Goal: Task Accomplishment & Management: Manage account settings

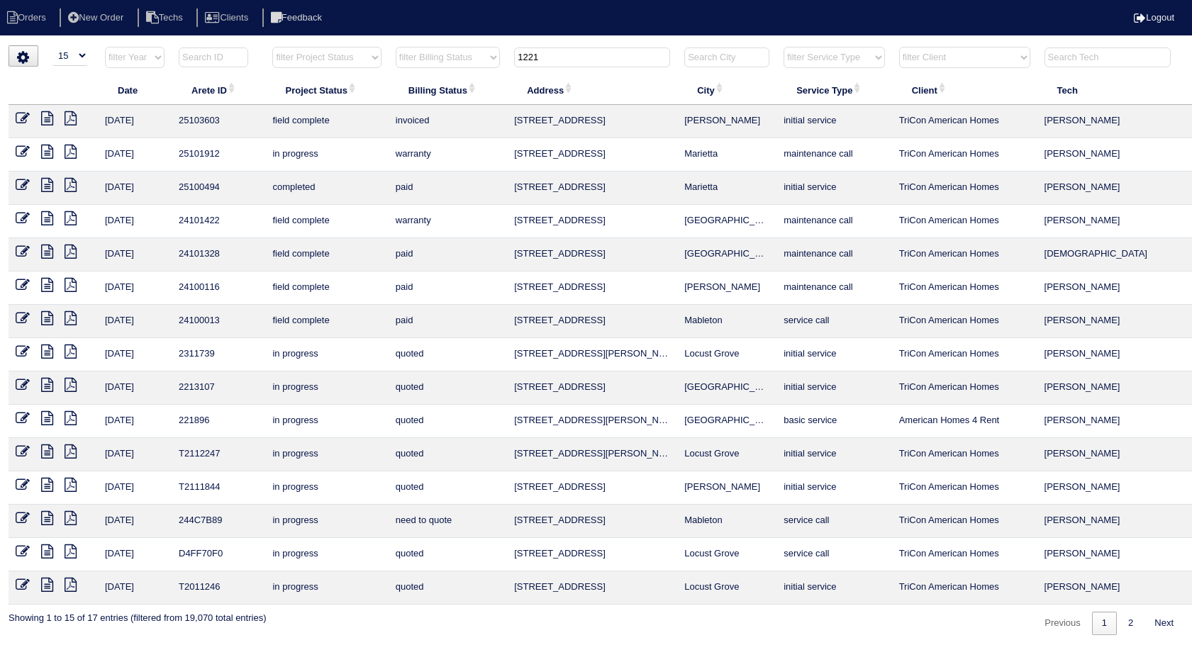
select select "15"
drag, startPoint x: 533, startPoint y: 60, endPoint x: 461, endPoint y: 82, distance: 75.6
click at [461, 82] on table "Date Arete ID Project Status Billing Status Address City Service Type Client Te…" at bounding box center [624, 325] width 1230 height 559
type input "111"
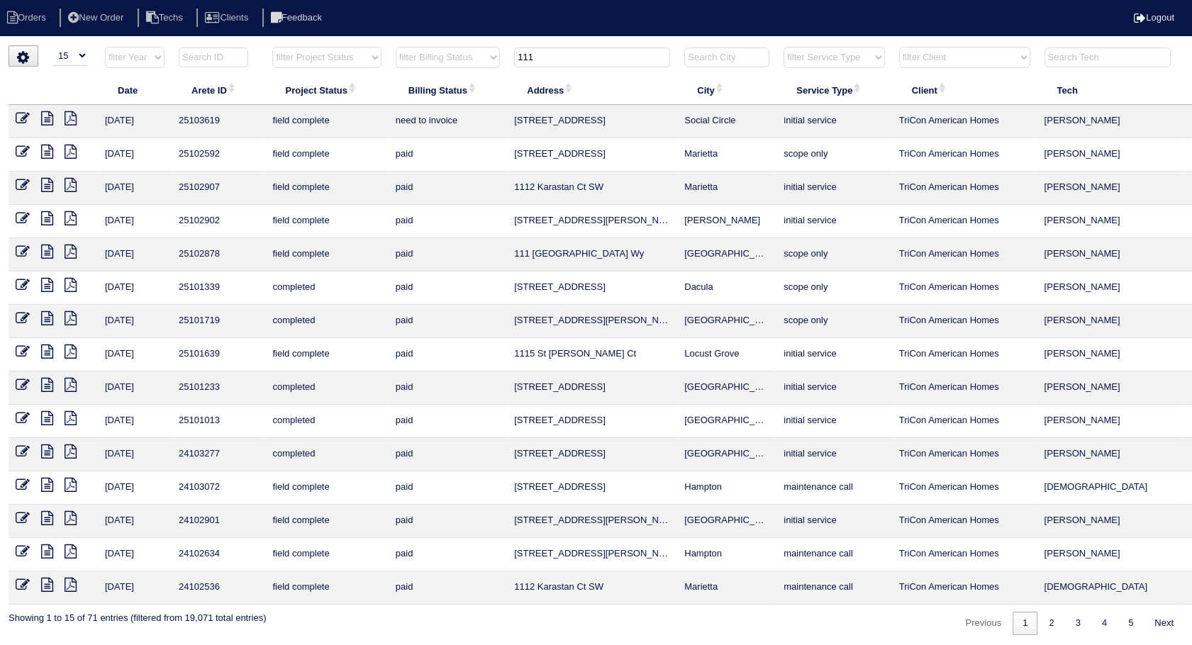
click at [27, 117] on icon at bounding box center [23, 118] width 14 height 14
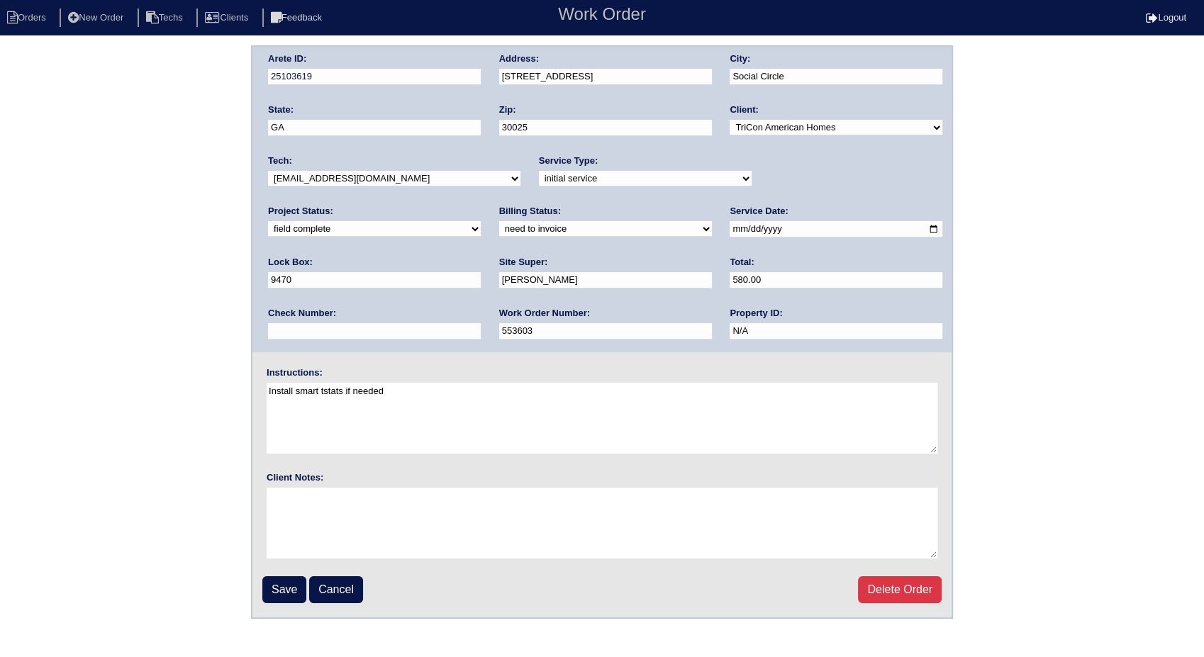
click at [499, 234] on select "need to quote quoted need to invoice invoiced paid warranty purchase order need…" at bounding box center [605, 229] width 213 height 16
select select "invoiced"
click at [499, 221] on select "need to quote quoted need to invoice invoiced paid warranty purchase order need…" at bounding box center [605, 229] width 213 height 16
click at [278, 586] on input "Save" at bounding box center [284, 590] width 44 height 27
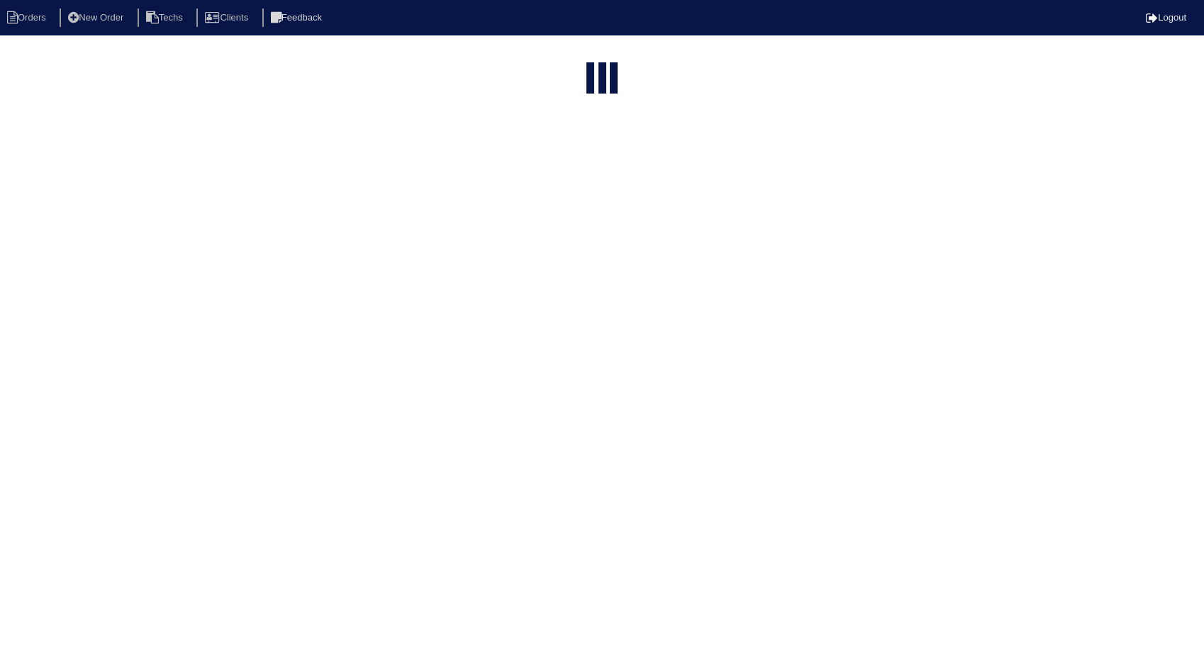
select select "15"
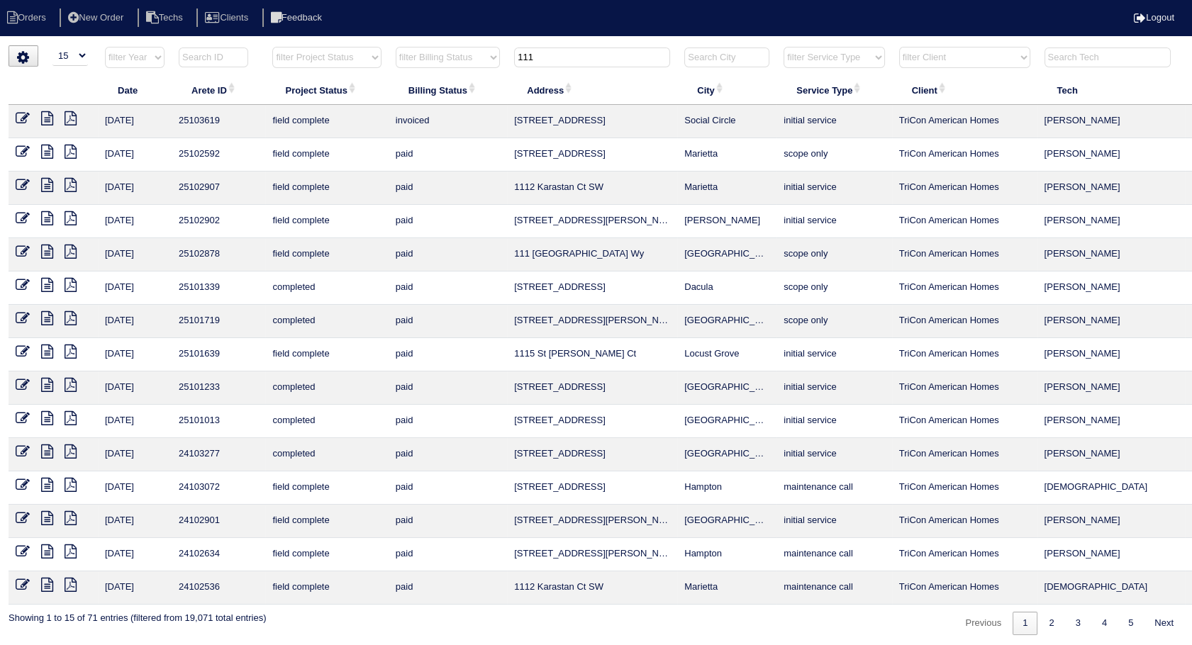
drag, startPoint x: 574, startPoint y: 54, endPoint x: 404, endPoint y: 94, distance: 174.8
click at [404, 94] on table "Date Arete ID Project Status Billing Status Address City Service Type Client Te…" at bounding box center [624, 325] width 1230 height 559
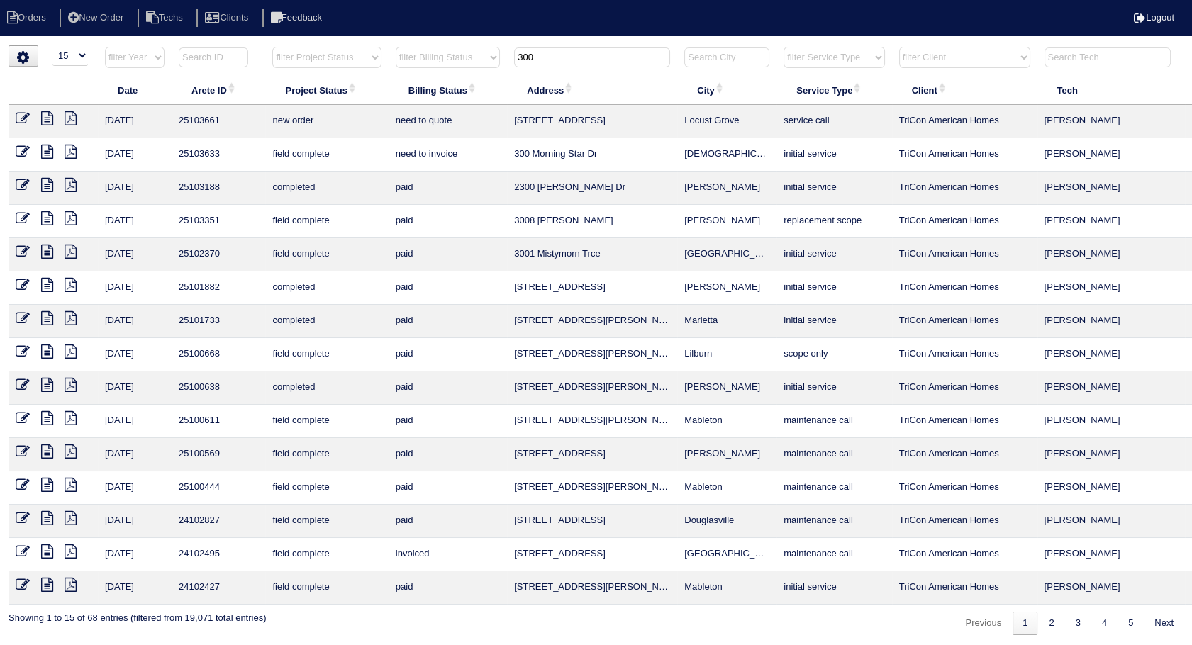
type input "300"
click at [27, 152] on icon at bounding box center [23, 152] width 14 height 14
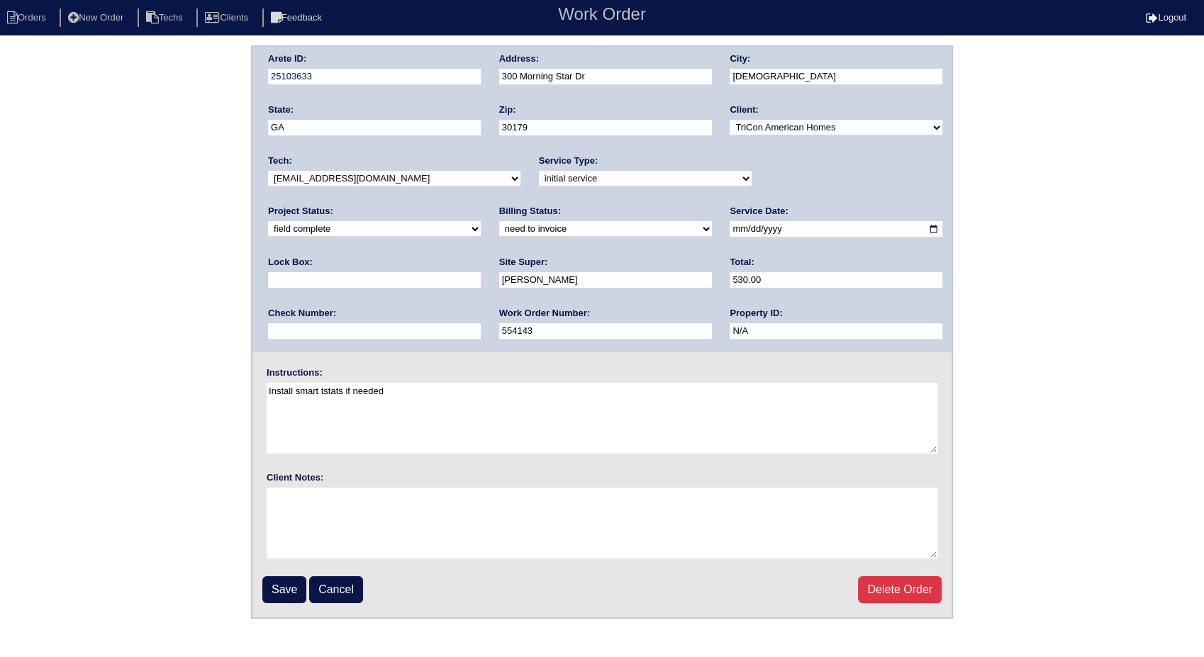
click at [499, 229] on select "need to quote quoted need to invoice invoiced paid warranty purchase order need…" at bounding box center [605, 229] width 213 height 16
select select "invoiced"
click at [499, 221] on select "need to quote quoted need to invoice invoiced paid warranty purchase order need…" at bounding box center [605, 229] width 213 height 16
click at [274, 588] on input "Save" at bounding box center [284, 590] width 44 height 27
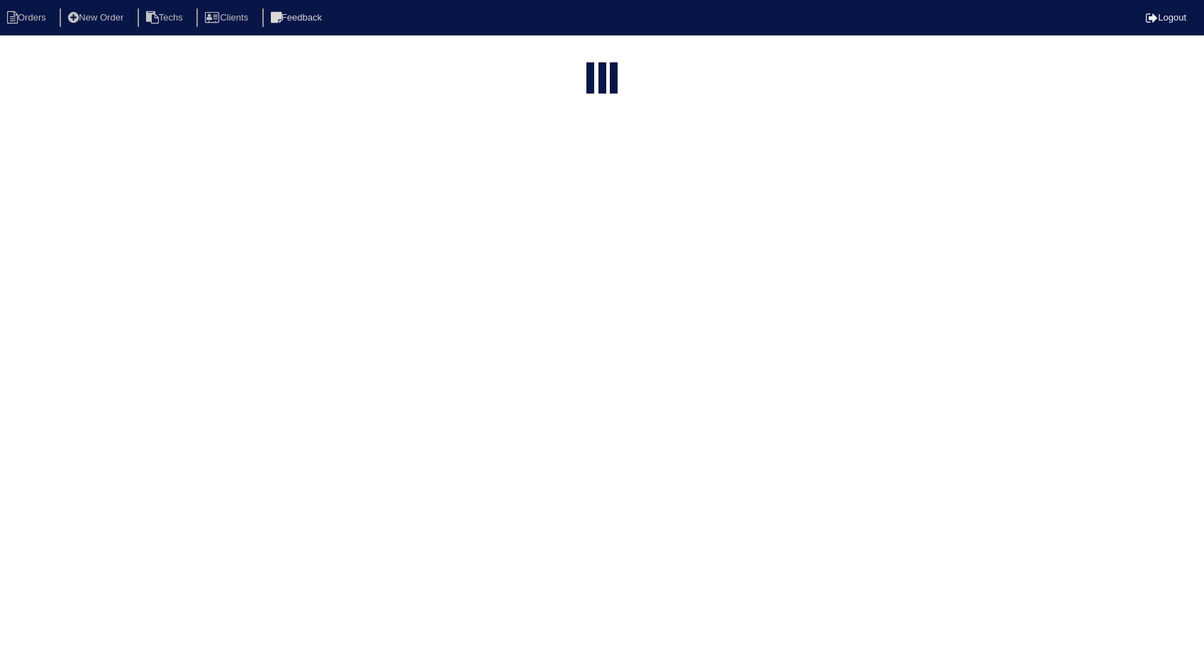
select select "15"
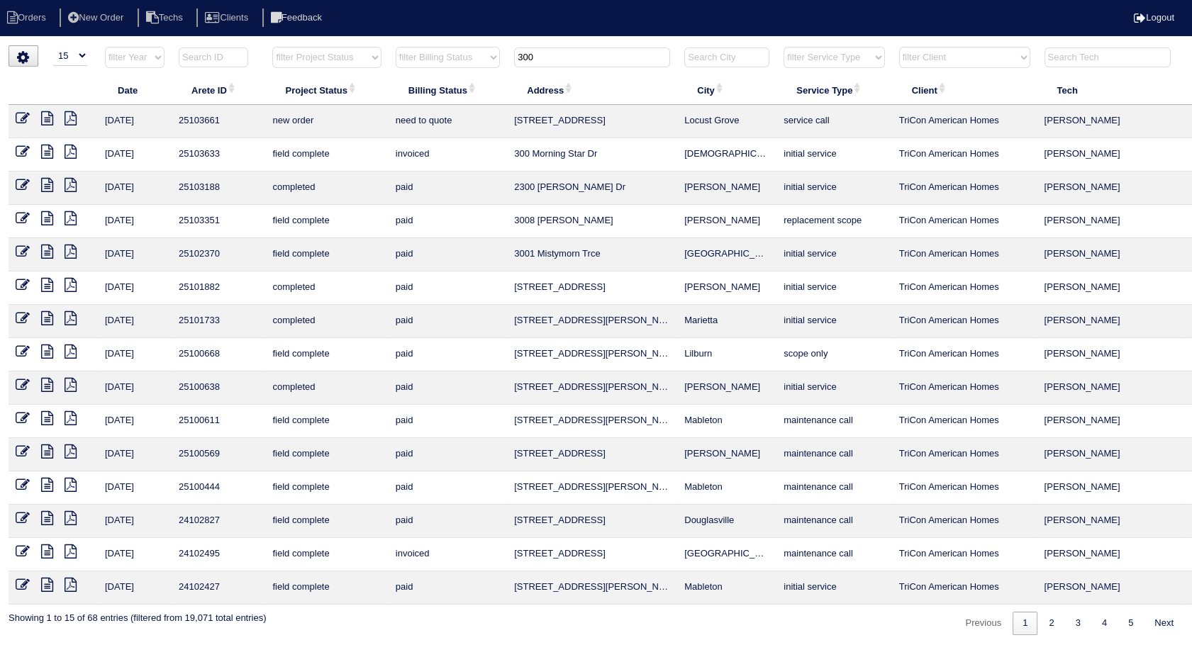
drag, startPoint x: 579, startPoint y: 63, endPoint x: 400, endPoint y: 70, distance: 178.8
click at [400, 70] on tr "filter Year -- Any Year -- 2025 2024 2023 2022 2021 2020 2019 filter Project St…" at bounding box center [624, 60] width 1230 height 29
type input "175"
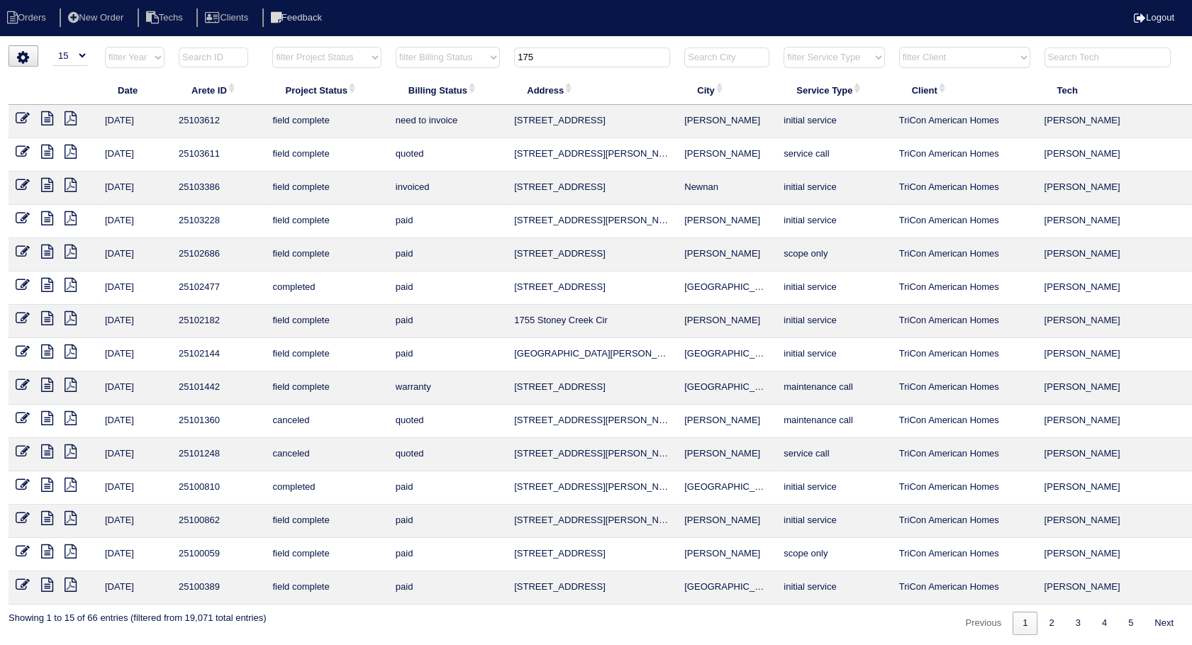
click at [21, 116] on icon at bounding box center [23, 118] width 14 height 14
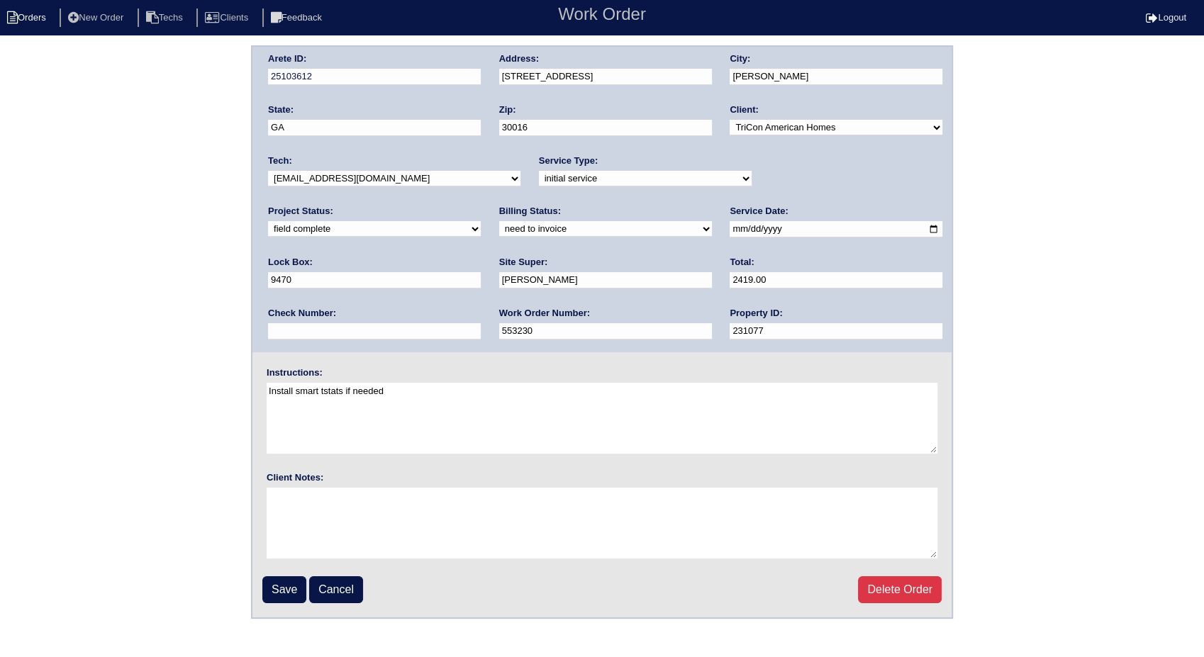
click at [25, 21] on li "Orders" at bounding box center [28, 18] width 57 height 19
select select "15"
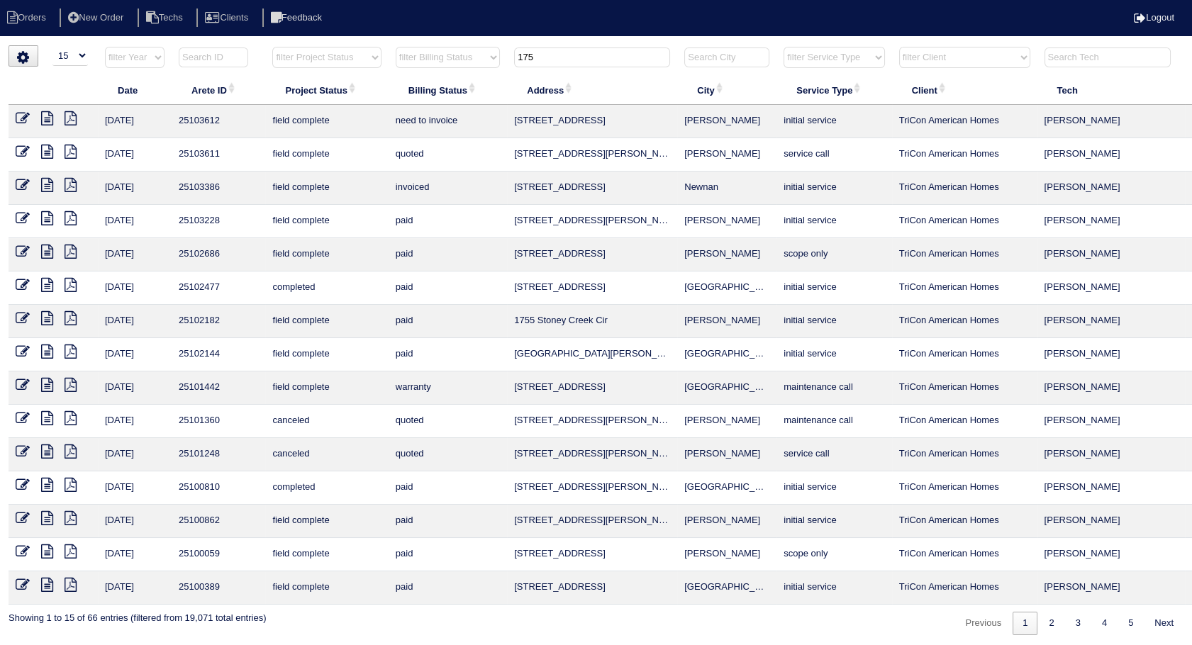
drag, startPoint x: 559, startPoint y: 54, endPoint x: 438, endPoint y: 81, distance: 124.2
click at [438, 81] on table "Date Arete ID Project Status Billing Status Address City Service Type Client Te…" at bounding box center [624, 325] width 1230 height 559
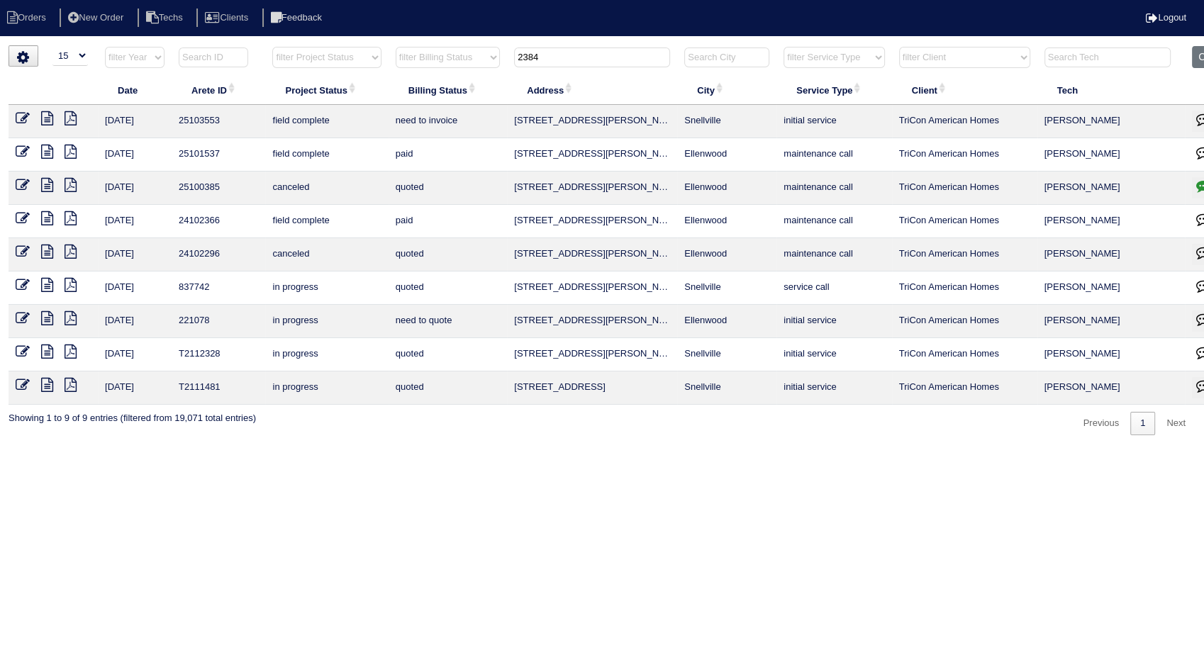
type input "2384"
click at [23, 114] on icon at bounding box center [23, 118] width 14 height 14
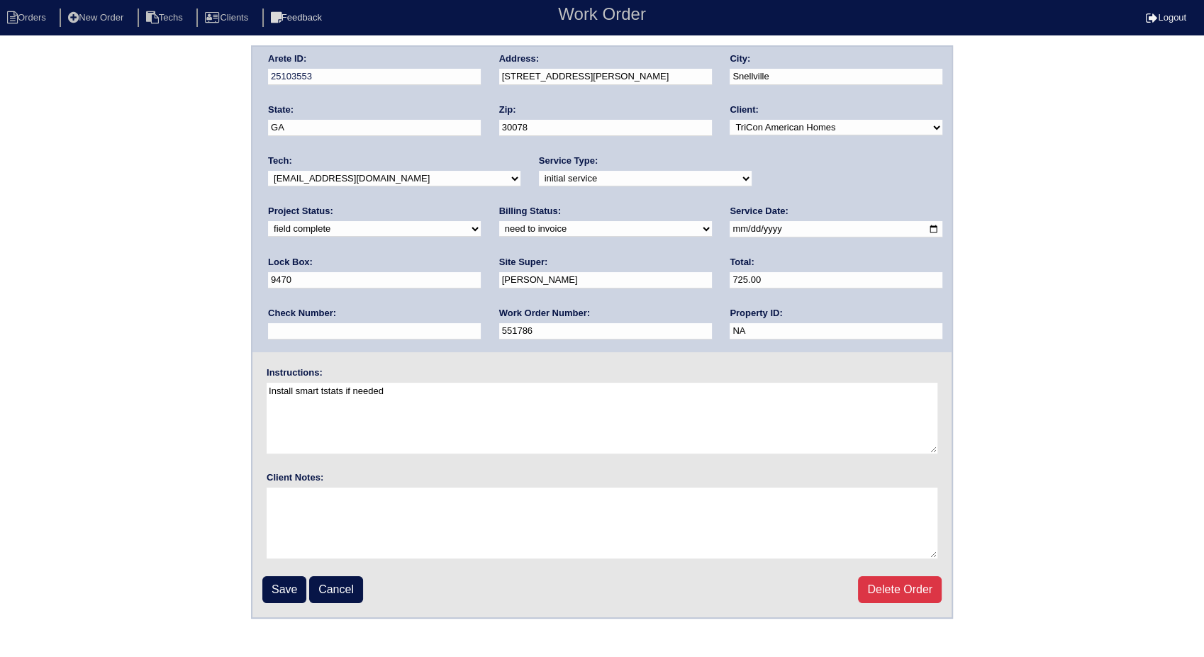
drag, startPoint x: 304, startPoint y: 230, endPoint x: 305, endPoint y: 238, distance: 7.8
click at [499, 230] on select "need to quote quoted need to invoice invoiced paid warranty purchase order need…" at bounding box center [605, 229] width 213 height 16
select select "invoiced"
click at [499, 221] on select "need to quote quoted need to invoice invoiced paid warranty purchase order need…" at bounding box center [605, 229] width 213 height 16
click at [284, 593] on input "Save" at bounding box center [284, 590] width 44 height 27
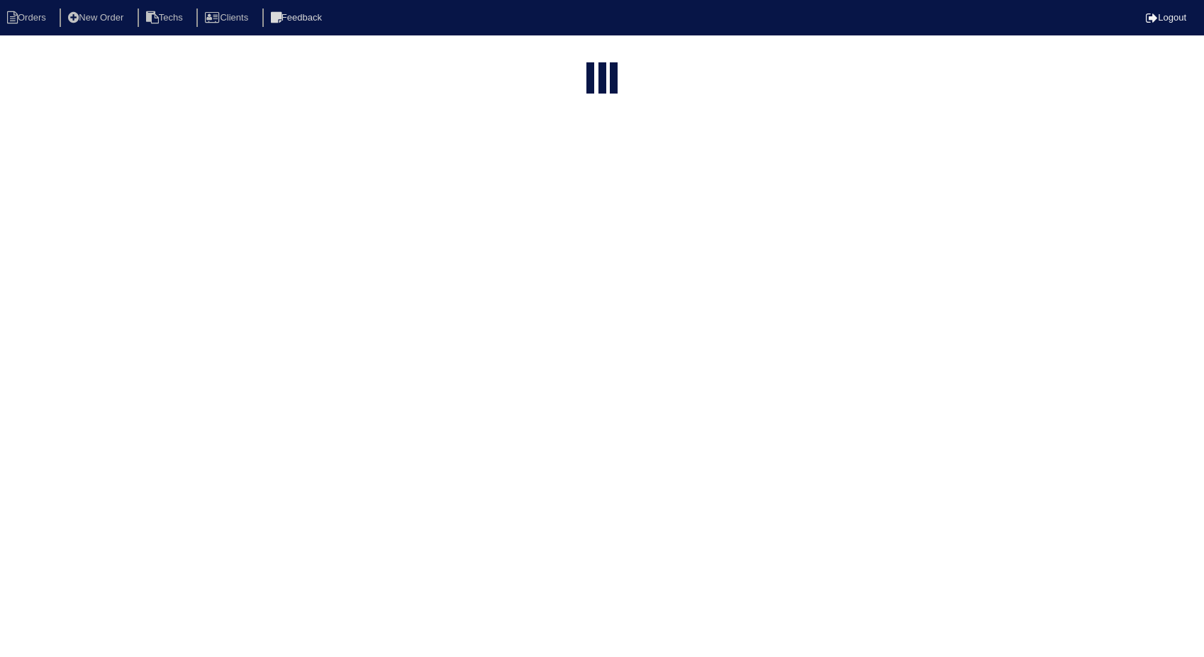
select select "15"
type input "2384"
